Goal: Task Accomplishment & Management: Complete application form

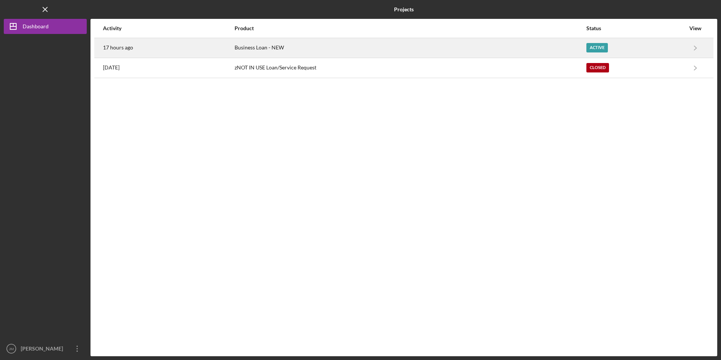
click at [126, 48] on time "17 hours ago" at bounding box center [118, 47] width 30 height 6
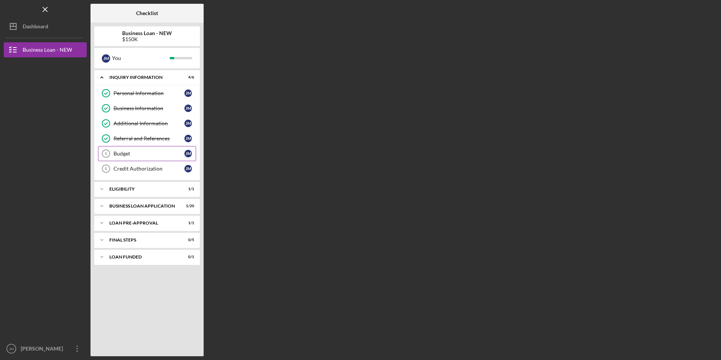
click at [123, 152] on div "Budget" at bounding box center [148, 153] width 71 height 6
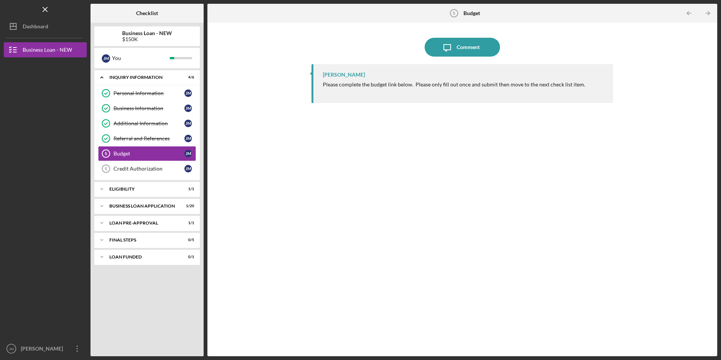
click at [466, 13] on b "Budget" at bounding box center [471, 13] width 17 height 6
click at [461, 49] on div "Comment" at bounding box center [467, 47] width 23 height 19
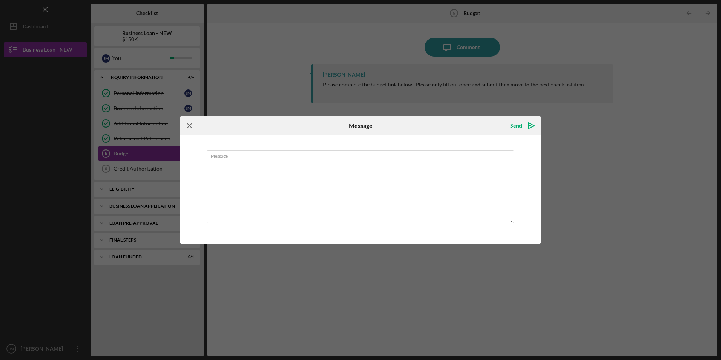
click at [189, 126] on icon "Icon/Menu Close" at bounding box center [189, 125] width 19 height 19
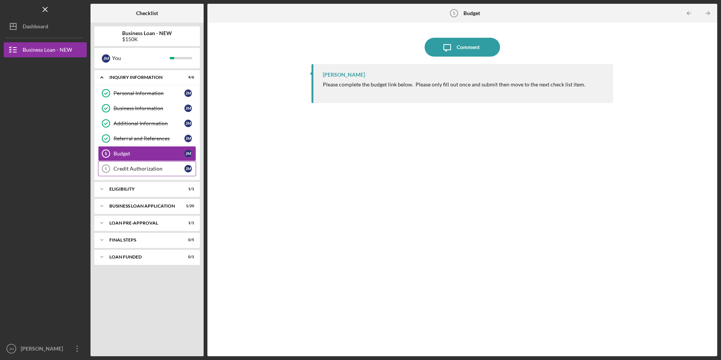
click at [139, 169] on div "Credit Authorization" at bounding box center [148, 168] width 71 height 6
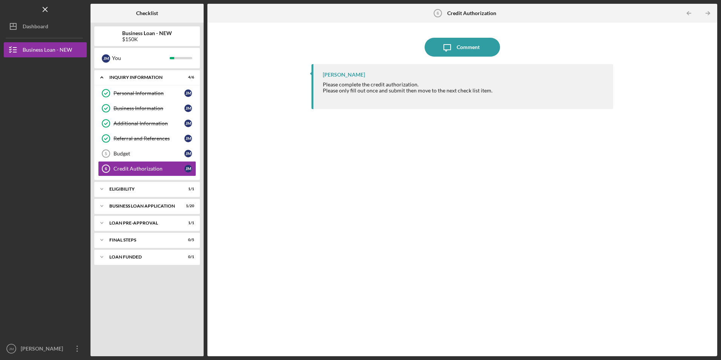
click at [439, 12] on icon "Credit Authorization 6" at bounding box center [437, 13] width 19 height 19
click at [464, 46] on div "Comment" at bounding box center [467, 47] width 23 height 19
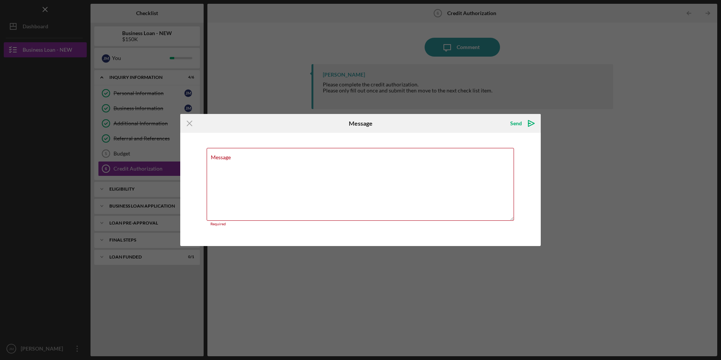
click at [679, 40] on div "Icon/Menu Close Message Send Icon/icon-invite-send Message Required Cancel Send…" at bounding box center [360, 180] width 721 height 360
click at [189, 122] on icon "Icon/Menu Close" at bounding box center [189, 123] width 19 height 19
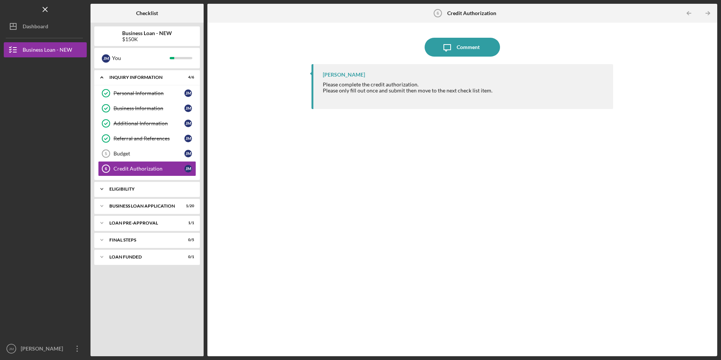
click at [125, 190] on div "ELIGIBILITY" at bounding box center [149, 189] width 81 height 5
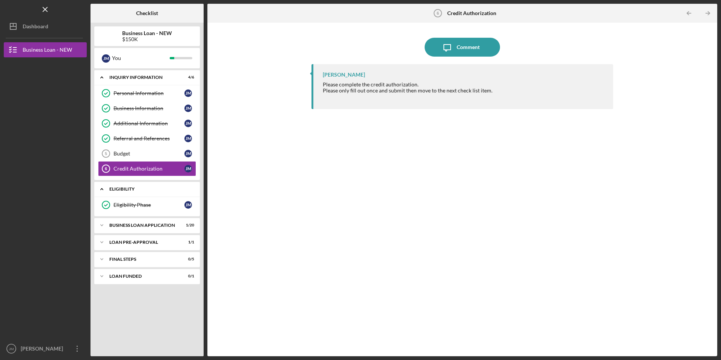
click at [122, 188] on div "ELIGIBILITY" at bounding box center [149, 189] width 81 height 5
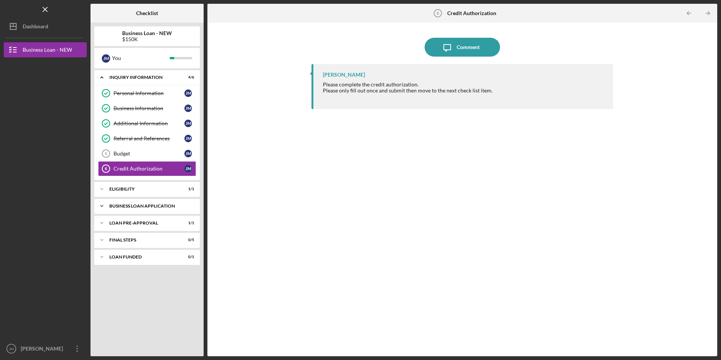
click at [126, 204] on div "BUSINESS LOAN APPLICATION" at bounding box center [149, 206] width 81 height 5
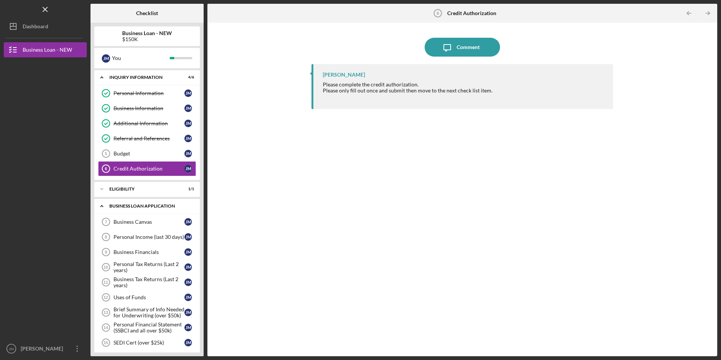
scroll to position [38, 0]
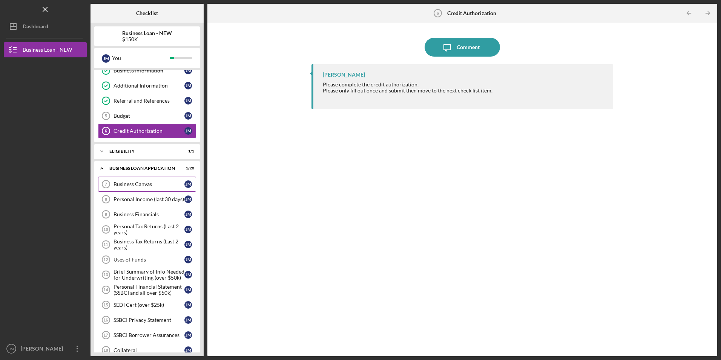
click at [125, 184] on div "Business Canvas" at bounding box center [148, 184] width 71 height 6
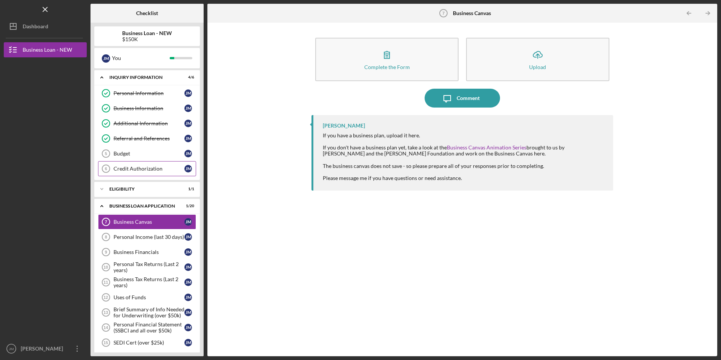
scroll to position [38, 0]
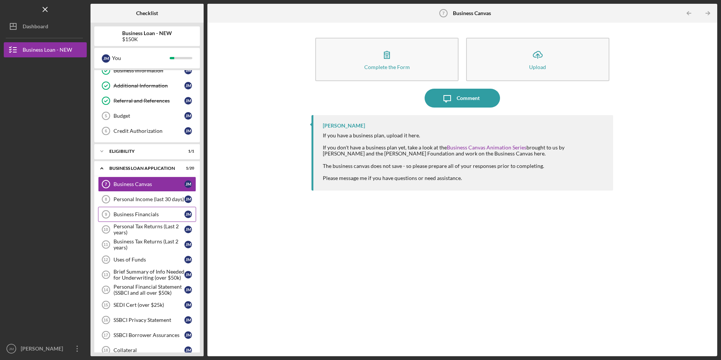
click at [141, 215] on div "Business Financials" at bounding box center [148, 214] width 71 height 6
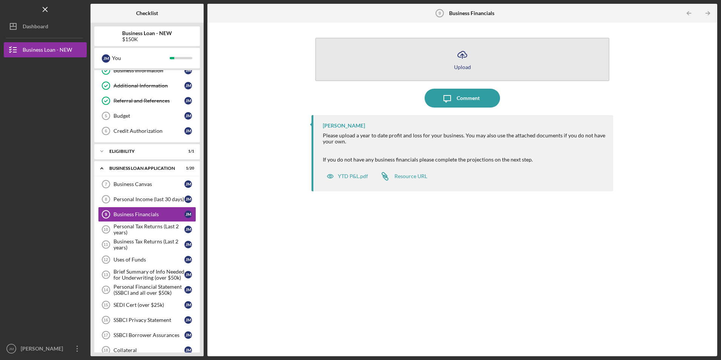
click at [460, 66] on div "Upload" at bounding box center [462, 67] width 17 height 6
